Goal: Task Accomplishment & Management: Use online tool/utility

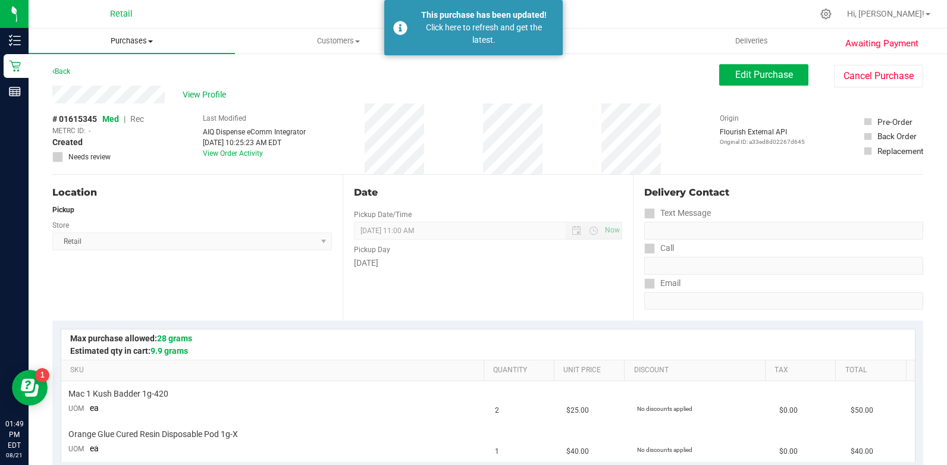
click at [138, 43] on span "Purchases" at bounding box center [132, 41] width 206 height 11
click at [102, 103] on span "All purchases" at bounding box center [71, 100] width 84 height 10
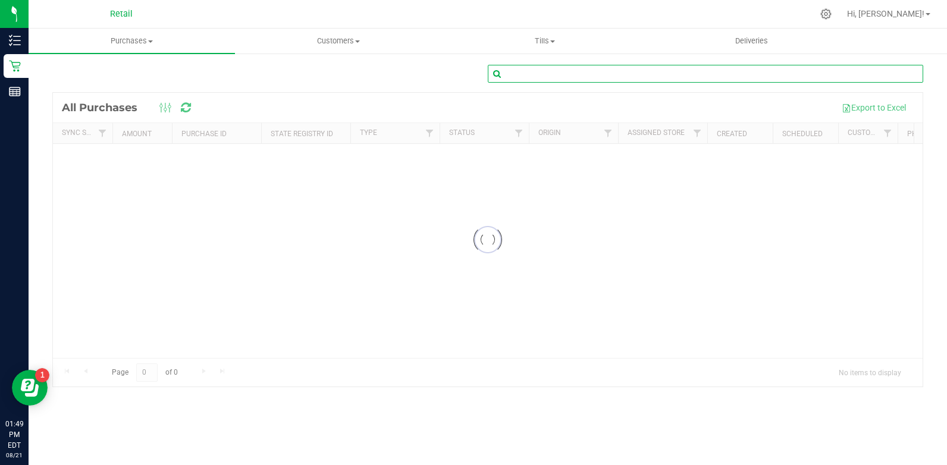
click at [634, 70] on input "text" at bounding box center [705, 74] width 435 height 18
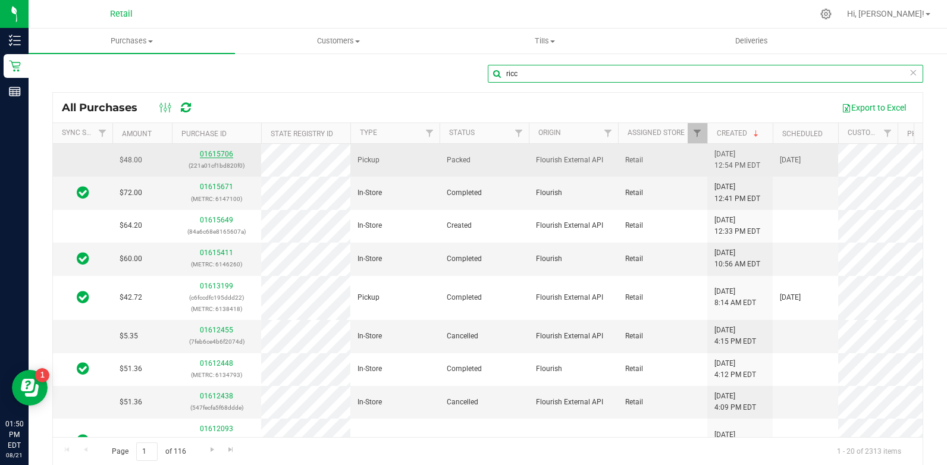
type input "ricc"
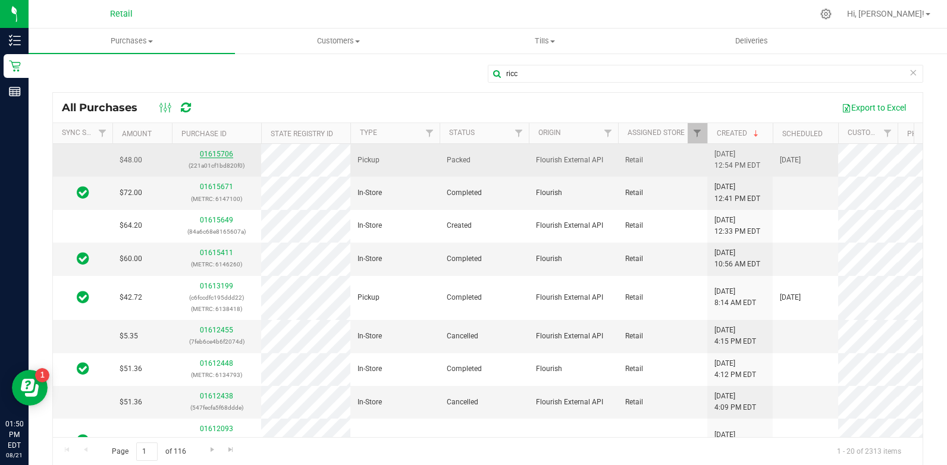
click at [217, 152] on link "01615706" at bounding box center [216, 154] width 33 height 8
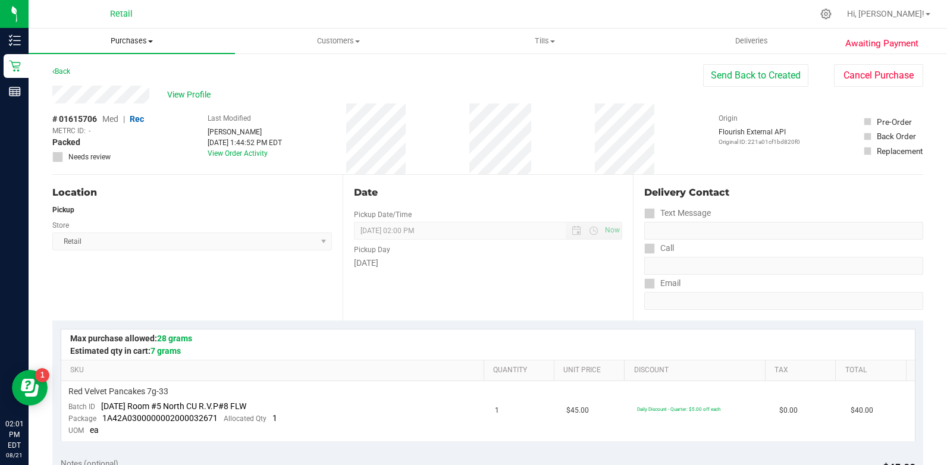
click at [129, 39] on span "Purchases" at bounding box center [132, 41] width 206 height 11
click at [120, 100] on li "All purchases" at bounding box center [132, 100] width 206 height 14
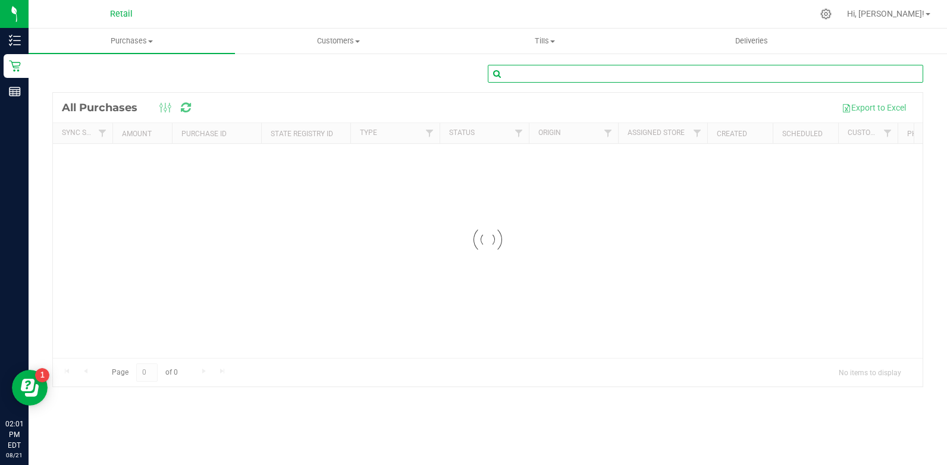
click at [712, 73] on input "text" at bounding box center [705, 74] width 435 height 18
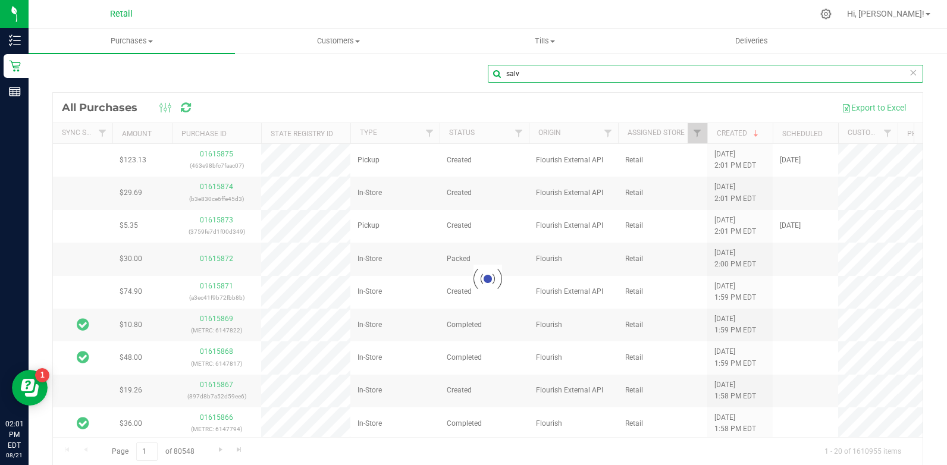
type input "salv"
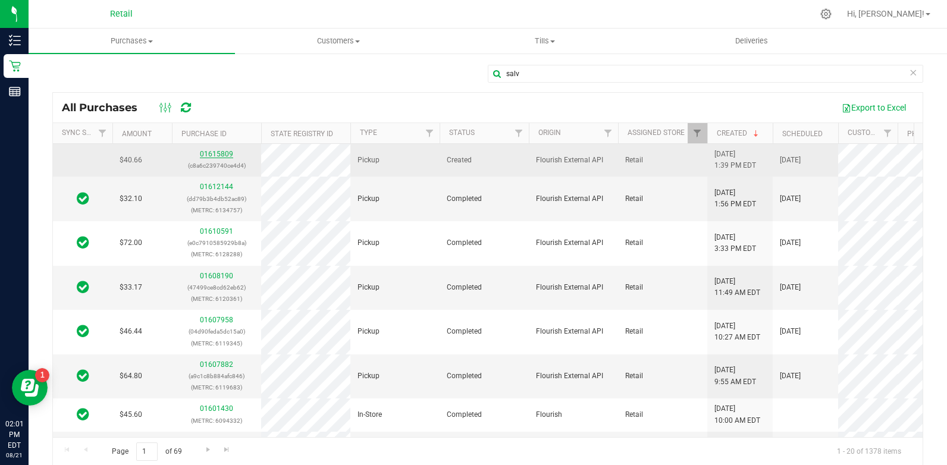
click at [222, 155] on link "01615809" at bounding box center [216, 154] width 33 height 8
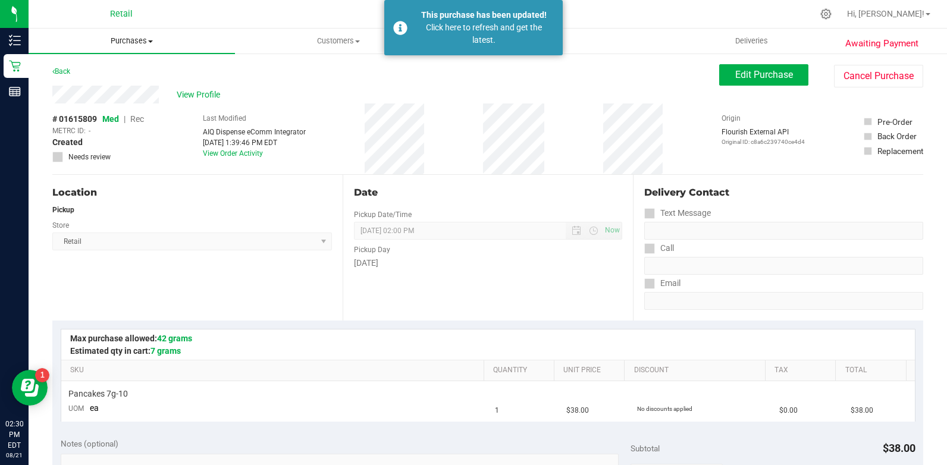
click at [152, 45] on span "Purchases" at bounding box center [132, 41] width 206 height 11
click at [143, 101] on li "All purchases" at bounding box center [132, 100] width 206 height 14
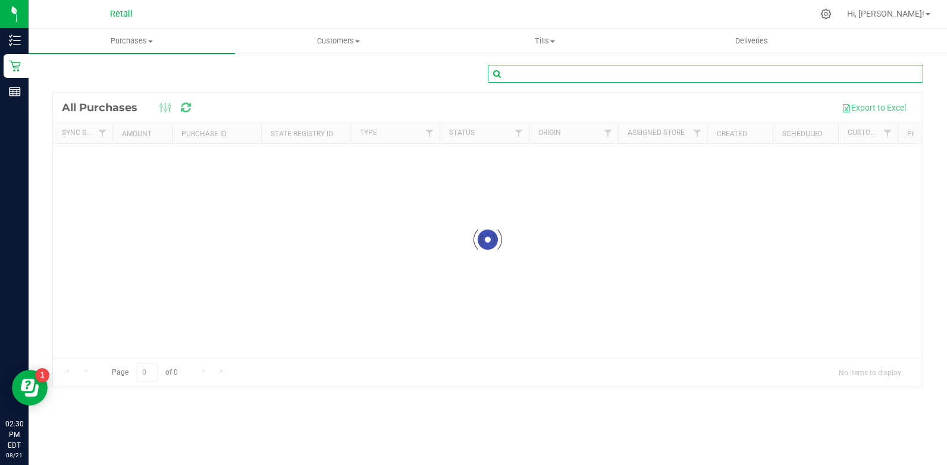
click at [595, 73] on input "text" at bounding box center [705, 74] width 435 height 18
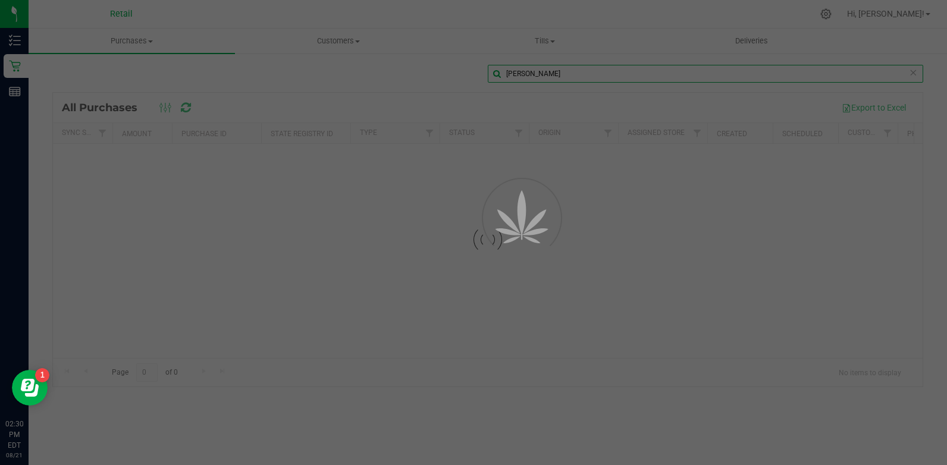
type input "[PERSON_NAME]"
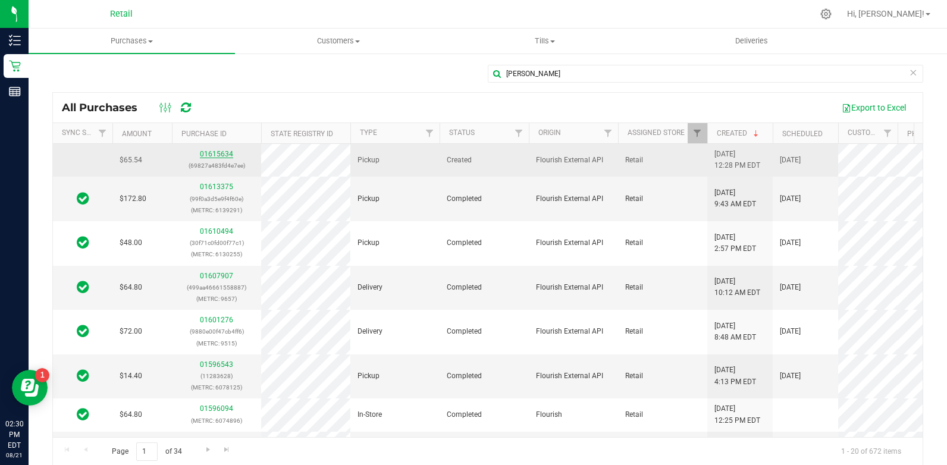
click at [218, 156] on link "01615634" at bounding box center [216, 154] width 33 height 8
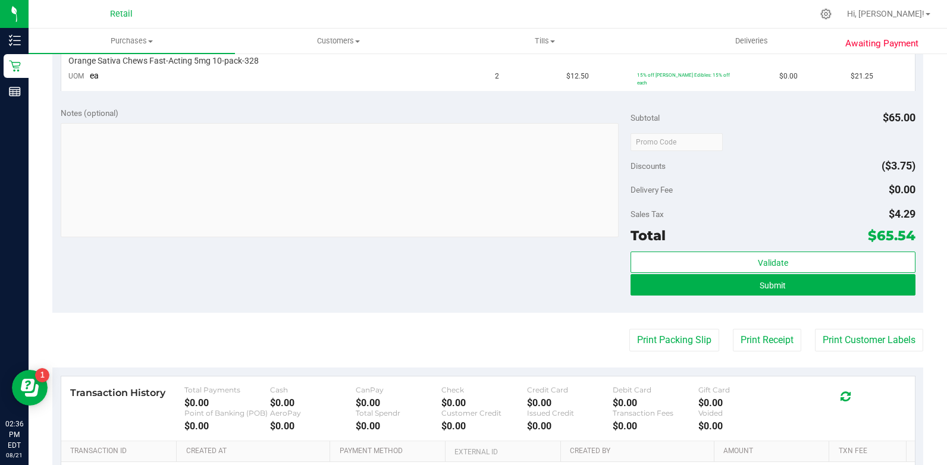
scroll to position [520, 0]
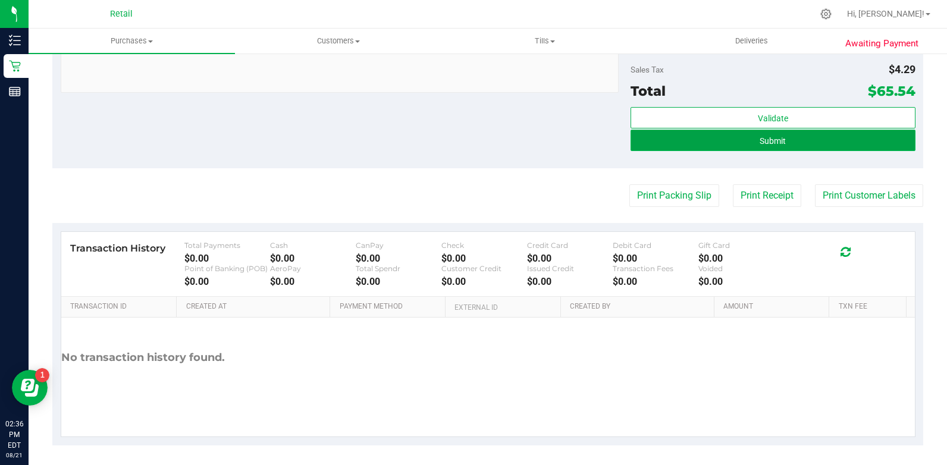
click at [733, 136] on button "Submit" at bounding box center [772, 140] width 285 height 21
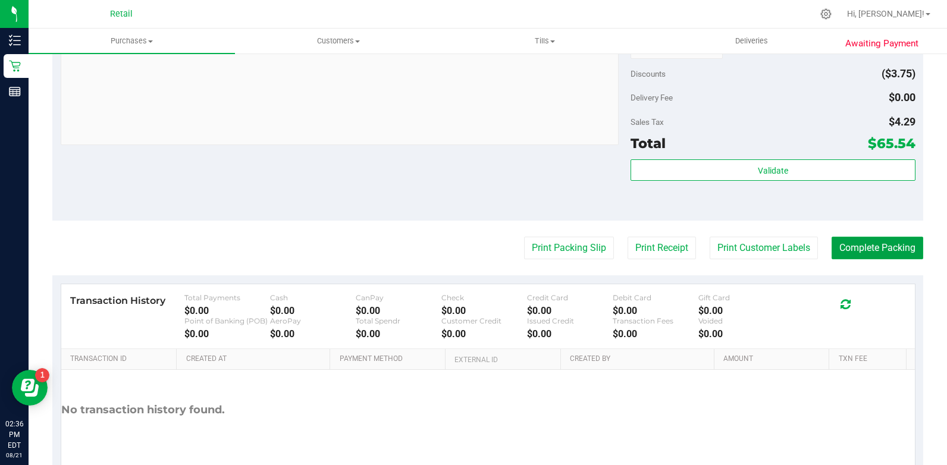
drag, startPoint x: 860, startPoint y: 242, endPoint x: 839, endPoint y: 227, distance: 25.6
click at [859, 241] on button "Complete Packing" at bounding box center [877, 248] width 92 height 23
